Goal: Information Seeking & Learning: Understand process/instructions

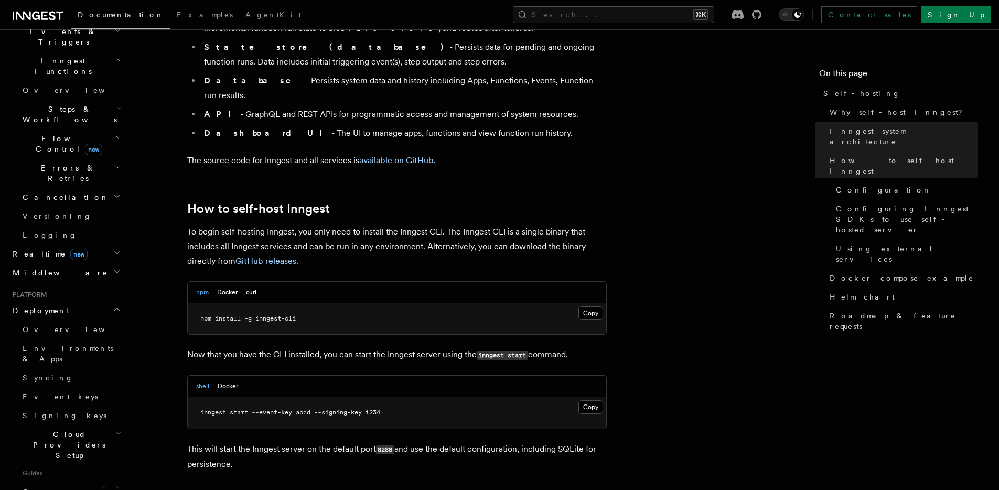
scroll to position [371, 0]
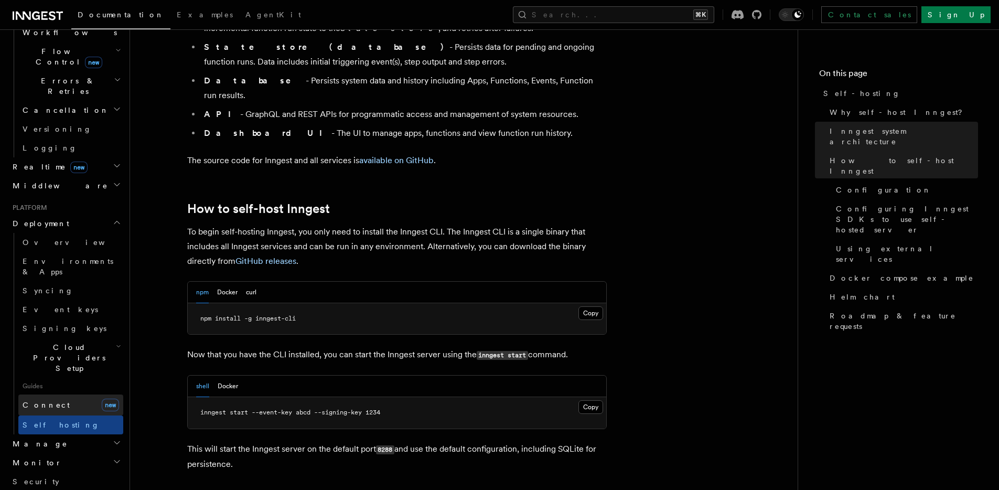
click at [37, 401] on span "Connect" at bounding box center [46, 405] width 47 height 8
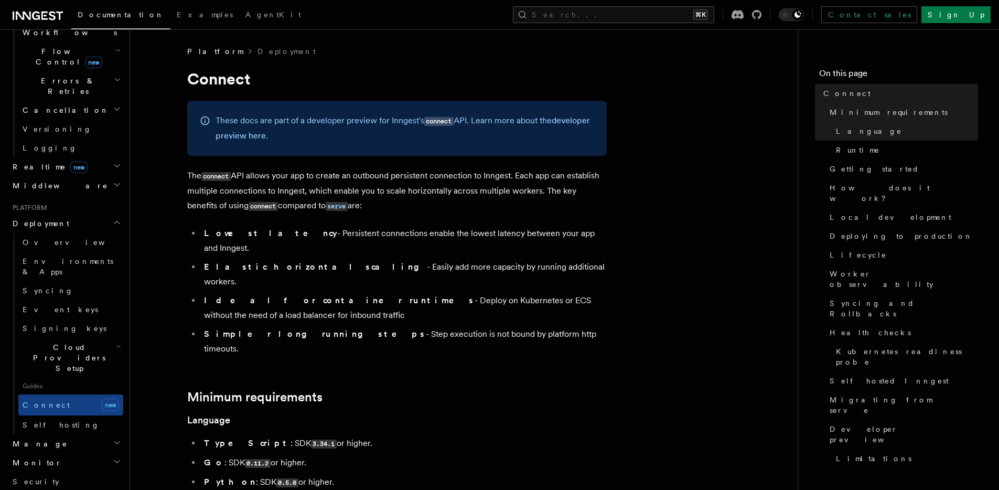
click at [575, 390] on h2 "Minimum requirements" at bounding box center [397, 397] width 420 height 15
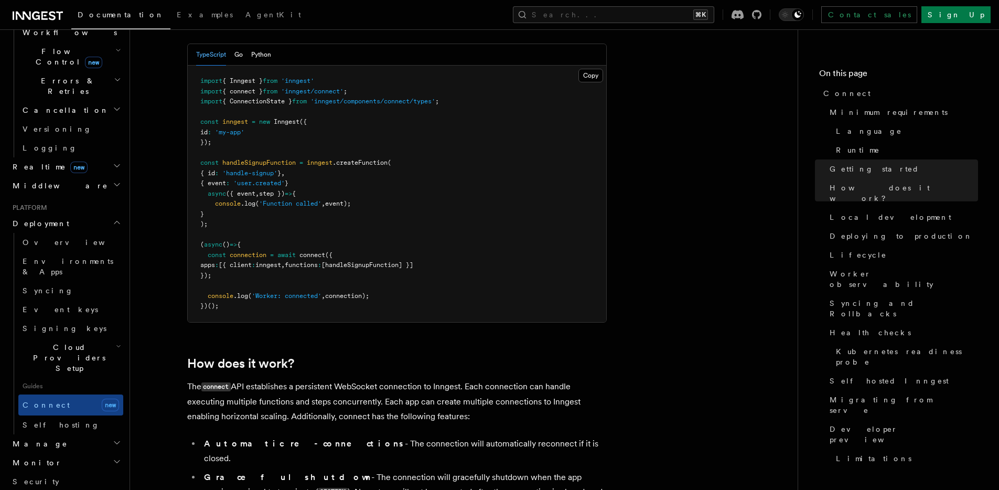
scroll to position [884, 0]
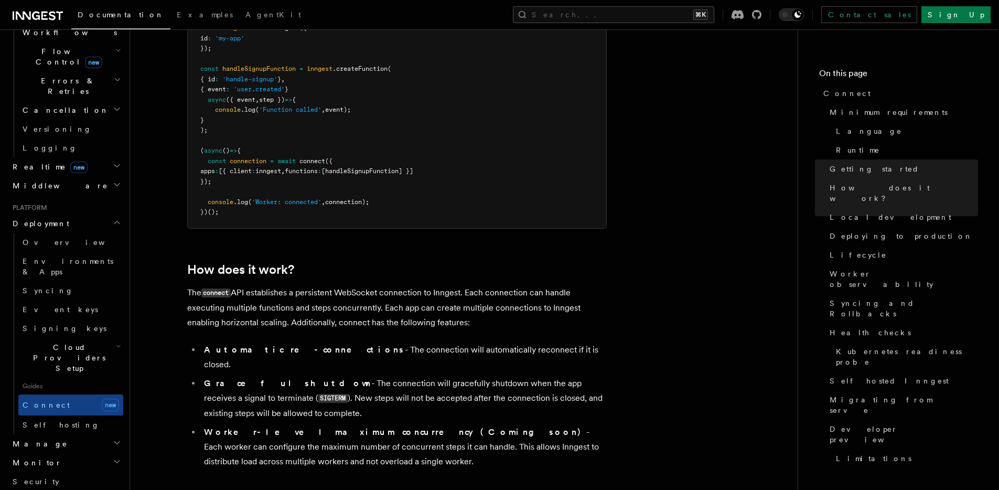
click at [365, 285] on p "The connect API establishes a persistent WebSocket connection to Inngest. Each …" at bounding box center [397, 307] width 420 height 45
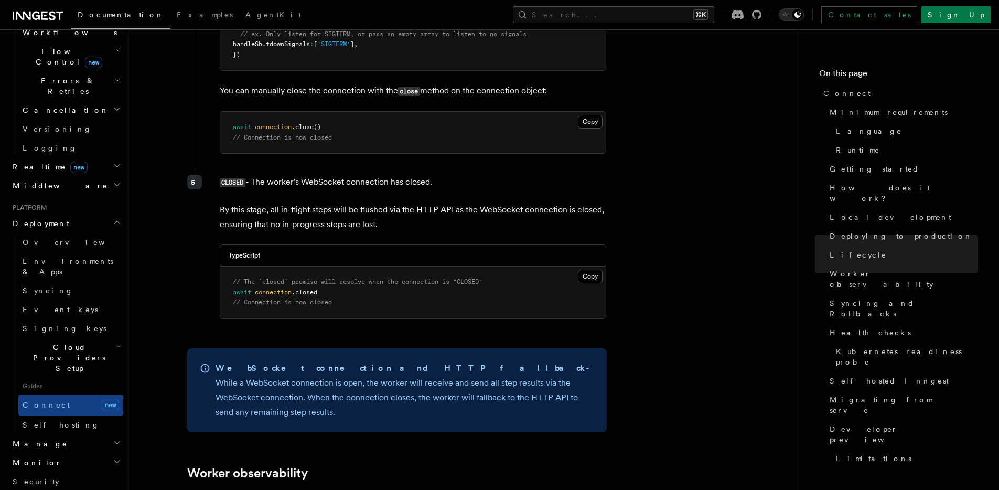
scroll to position [3234, 0]
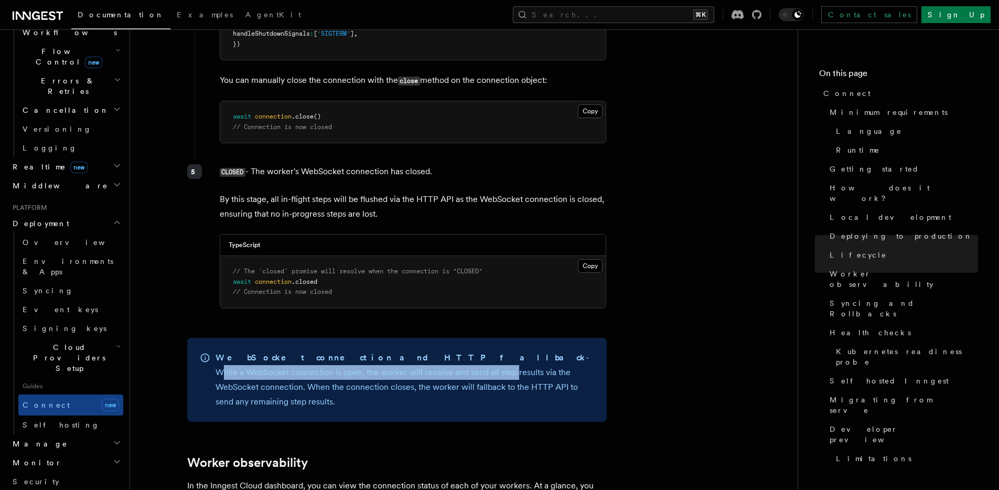
drag, startPoint x: 408, startPoint y: 311, endPoint x: 307, endPoint y: 329, distance: 101.9
click at [307, 350] on p "WebSocket connection and HTTP fallback - While a WebSocket connection is open, …" at bounding box center [405, 379] width 379 height 59
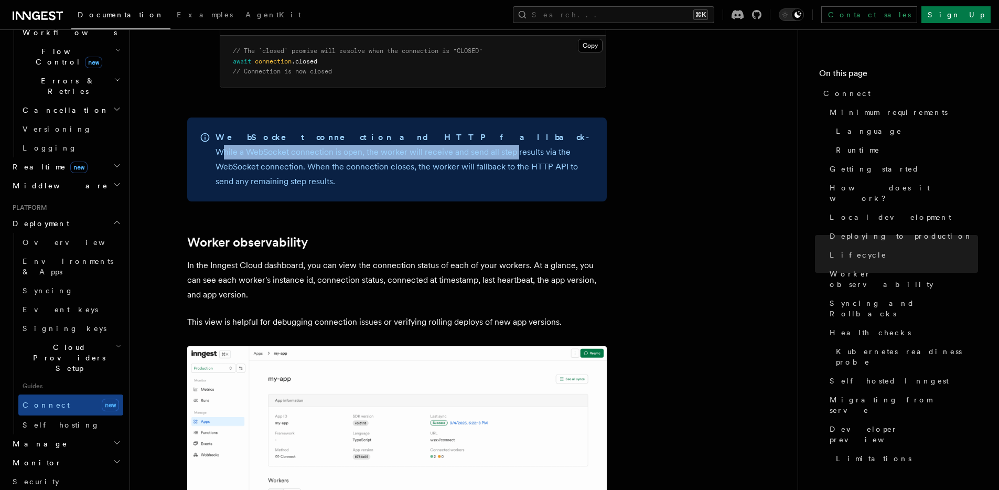
scroll to position [3469, 0]
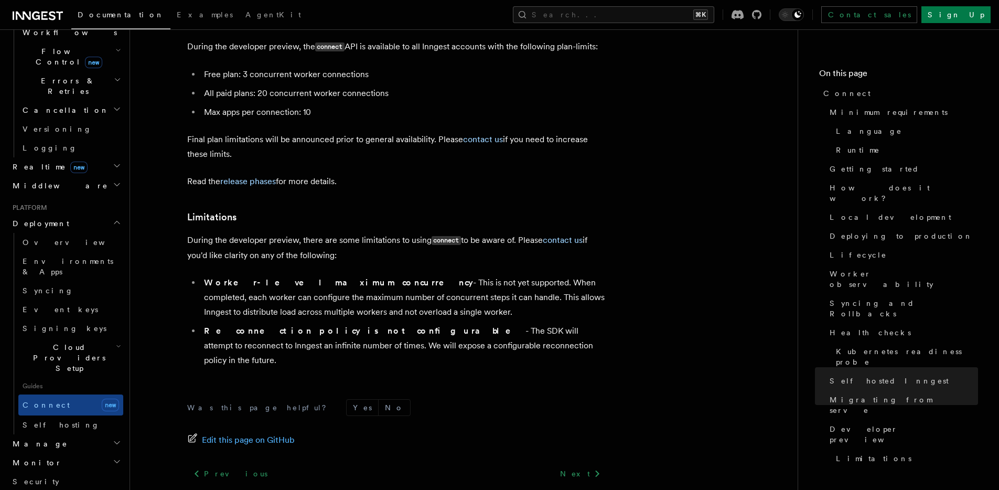
scroll to position [5804, 0]
